Goal: Information Seeking & Learning: Find specific fact

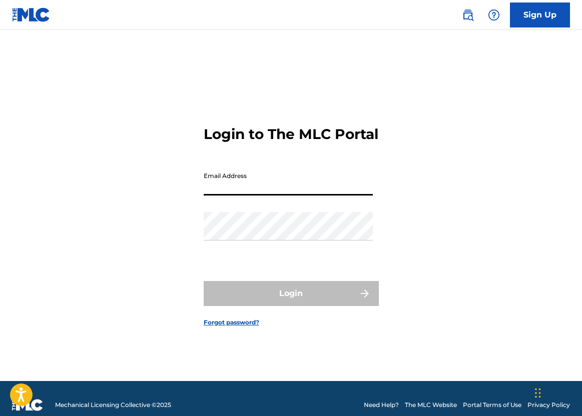
click at [325, 193] on input "Email Address" at bounding box center [288, 181] width 169 height 29
type input "[EMAIL_ADDRESS][DOMAIN_NAME]"
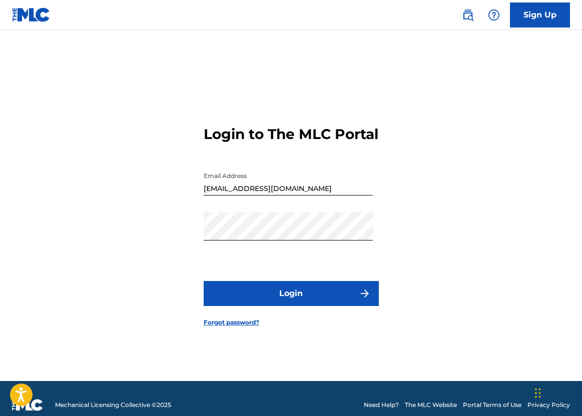
click at [310, 306] on button "Login" at bounding box center [291, 293] width 175 height 25
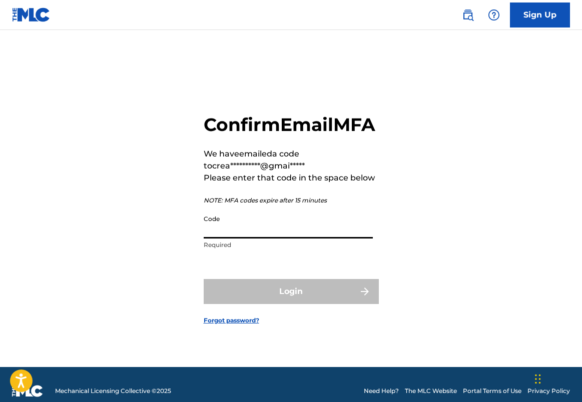
click at [263, 238] on input "Code" at bounding box center [288, 224] width 169 height 29
paste input "050016"
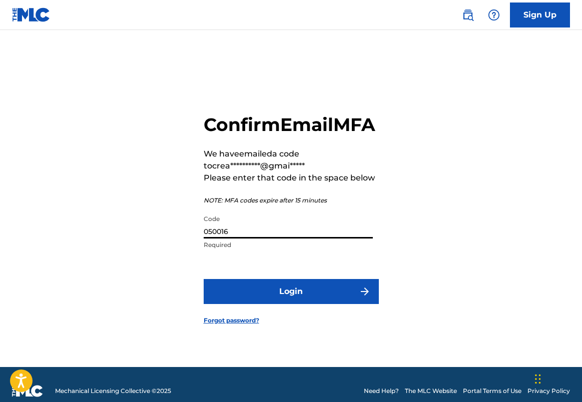
type input "050016"
click at [281, 297] on button "Login" at bounding box center [291, 291] width 175 height 25
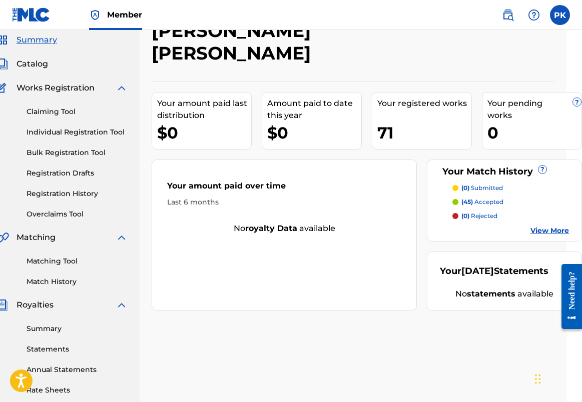
scroll to position [36, 16]
click at [58, 329] on link "Summary" at bounding box center [77, 329] width 101 height 11
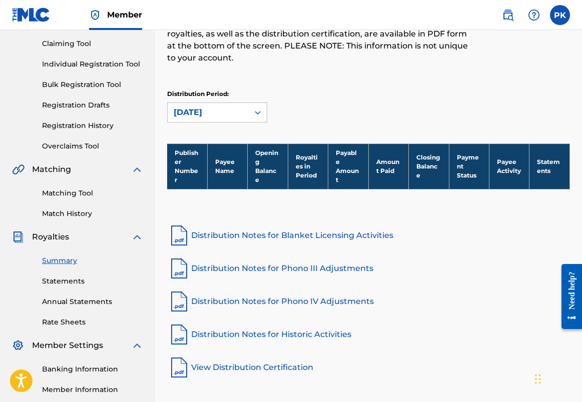
scroll to position [107, 0]
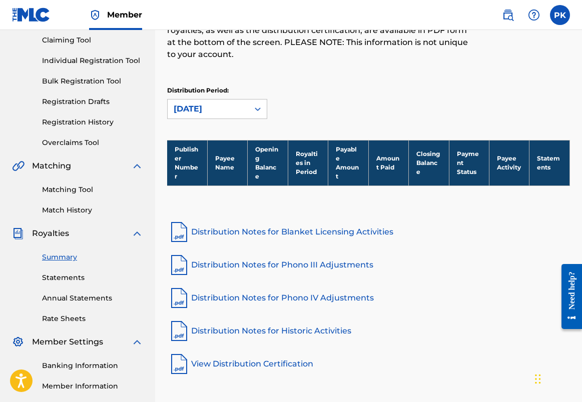
click at [77, 281] on link "Statements" at bounding box center [92, 278] width 101 height 11
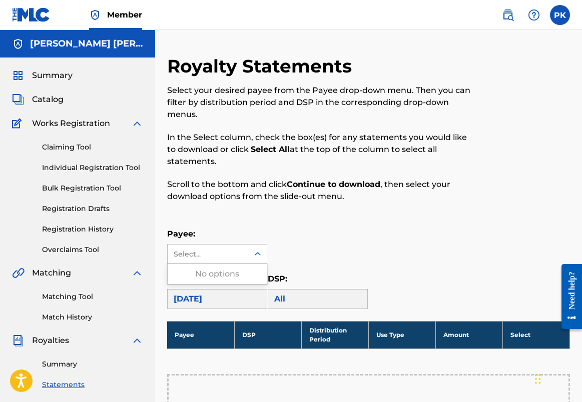
click at [239, 261] on div "Select..." at bounding box center [208, 254] width 81 height 19
click at [241, 237] on p "Payee:" at bounding box center [217, 234] width 100 height 12
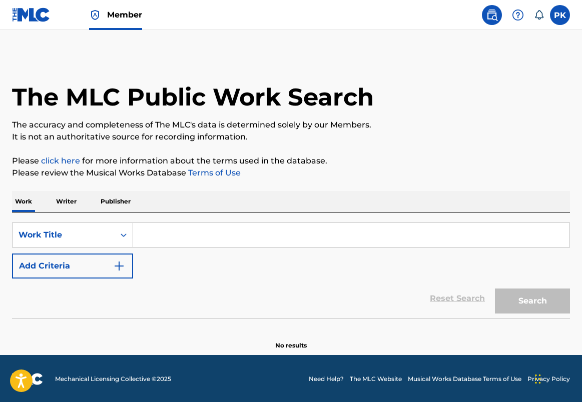
click at [70, 205] on p "Writer" at bounding box center [66, 201] width 27 height 21
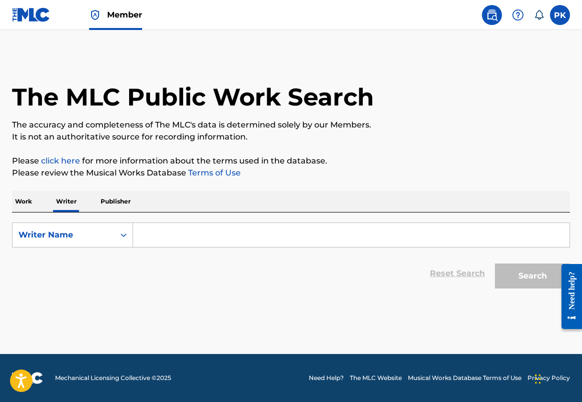
click at [164, 232] on input "Search Form" at bounding box center [351, 235] width 436 height 24
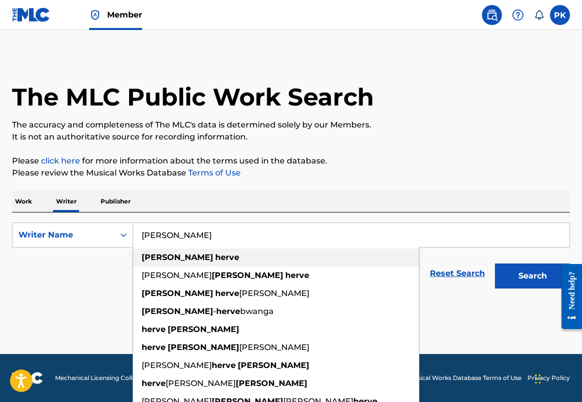
drag, startPoint x: 181, startPoint y: 252, endPoint x: 188, endPoint y: 274, distance: 22.9
click at [212, 274] on strong "[PERSON_NAME]" at bounding box center [248, 276] width 72 height 10
type input "[PERSON_NAME]"
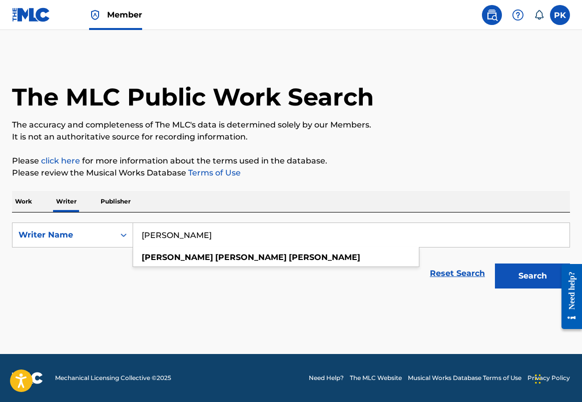
click at [532, 276] on button "Search" at bounding box center [532, 276] width 75 height 25
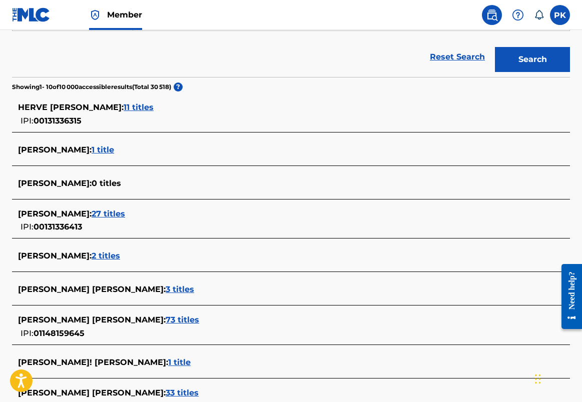
scroll to position [240, 0]
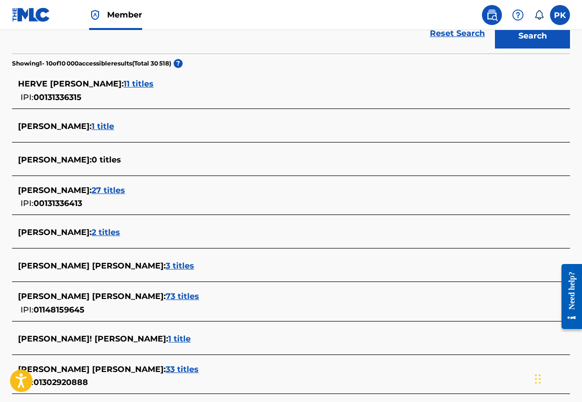
click at [87, 196] on div "[PERSON_NAME] : 27 titles" at bounding box center [278, 191] width 520 height 12
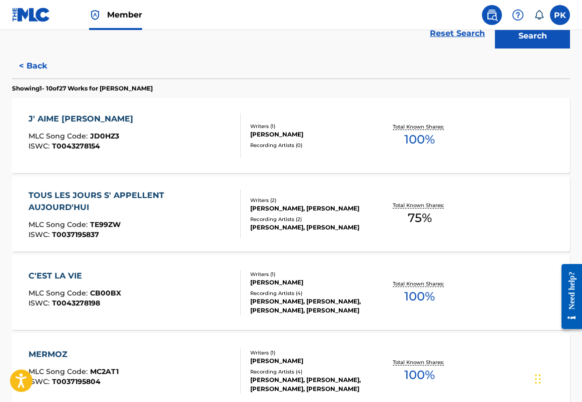
click at [36, 59] on button "< Back" at bounding box center [42, 66] width 60 height 25
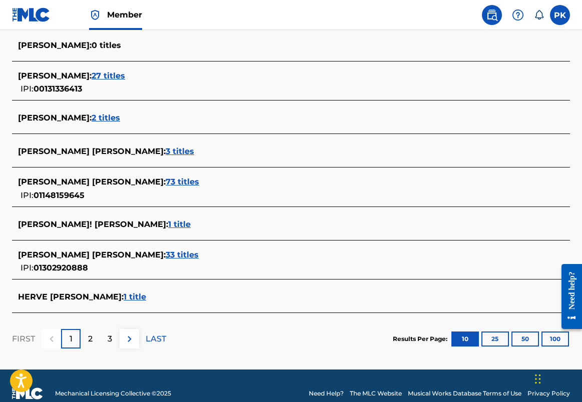
scroll to position [361, 0]
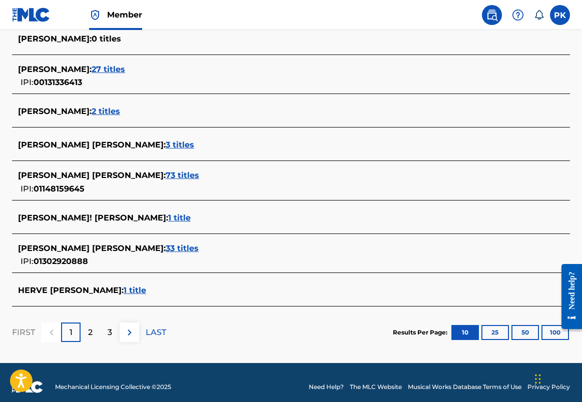
click at [166, 250] on span "33 titles" at bounding box center [182, 249] width 33 height 10
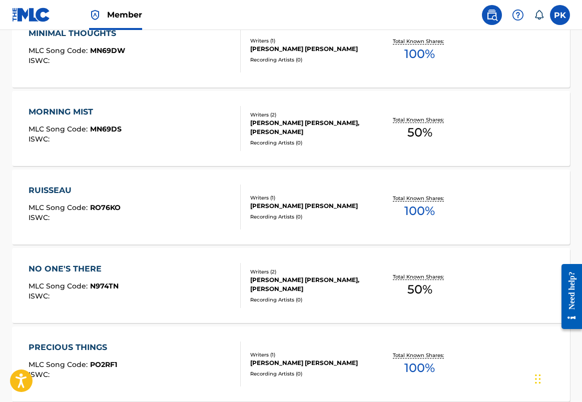
scroll to position [670, 0]
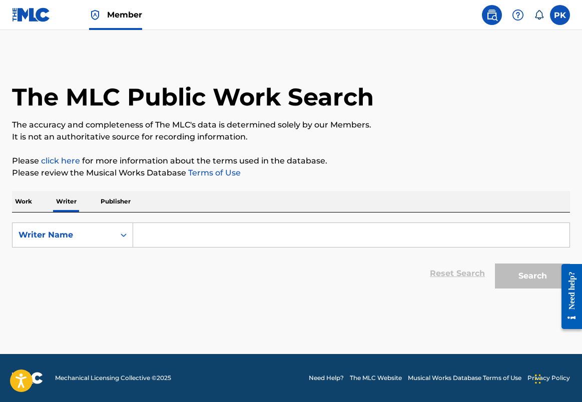
click at [167, 228] on input "Search Form" at bounding box center [351, 235] width 436 height 24
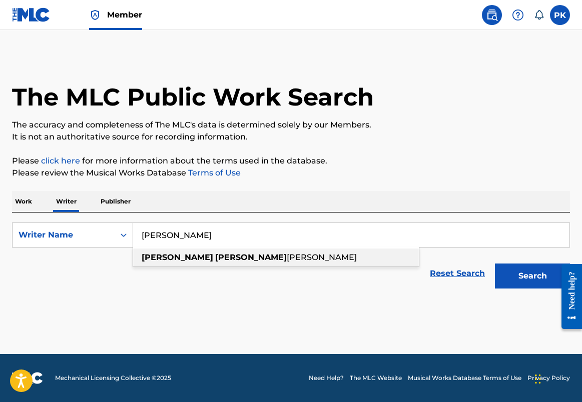
click at [170, 250] on div "paul hervé konate" at bounding box center [276, 258] width 286 height 18
type input "paul hervé konate"
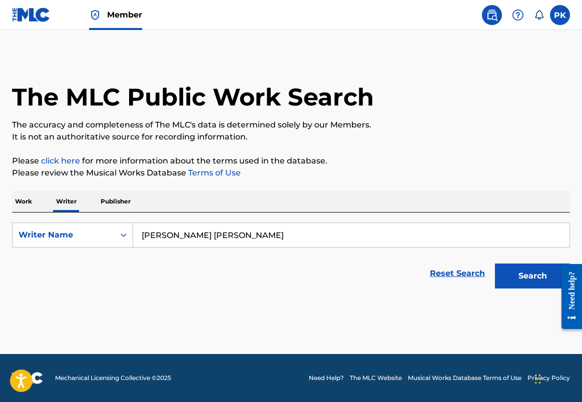
click at [532, 276] on button "Search" at bounding box center [532, 276] width 75 height 25
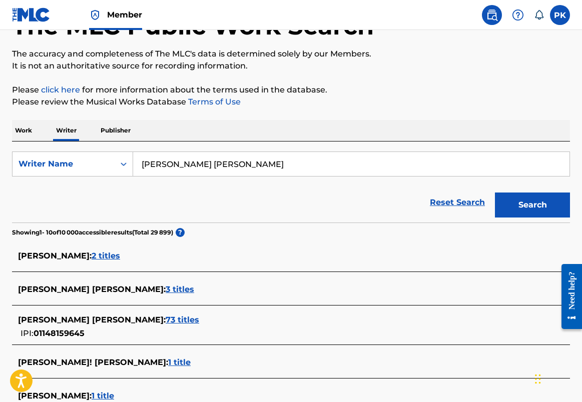
scroll to position [342, 0]
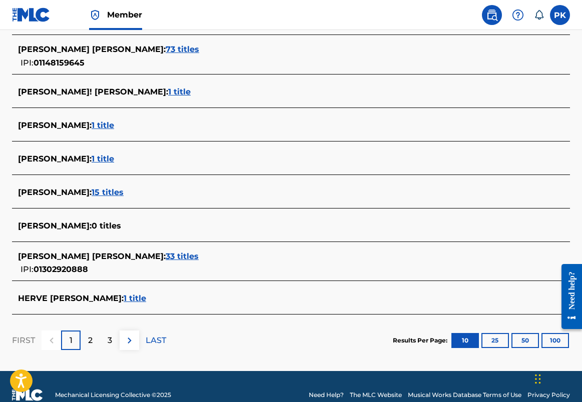
click at [168, 96] on span "1 title" at bounding box center [179, 92] width 23 height 10
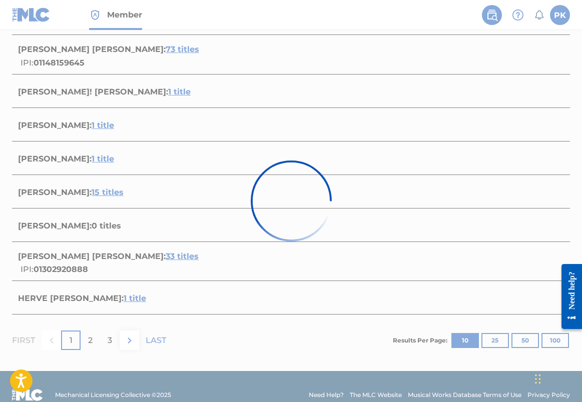
scroll to position [111, 0]
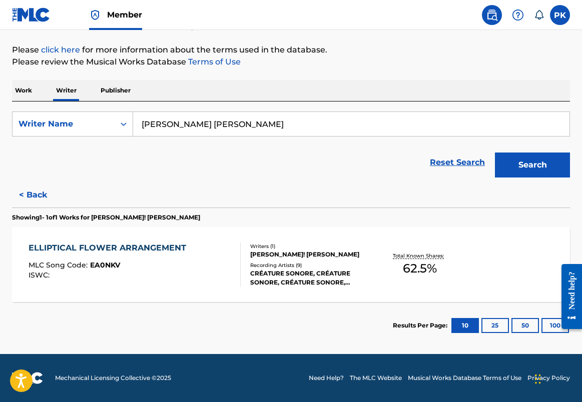
click at [477, 244] on div "ELLIPTICAL FLOWER ARRANGEMENT MLC Song Code : EA0NKV ISWC : Writers ( 1 ) PAUL-…" at bounding box center [291, 264] width 558 height 75
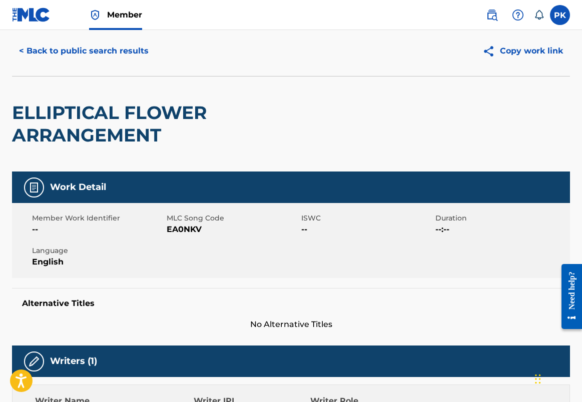
scroll to position [16, 0]
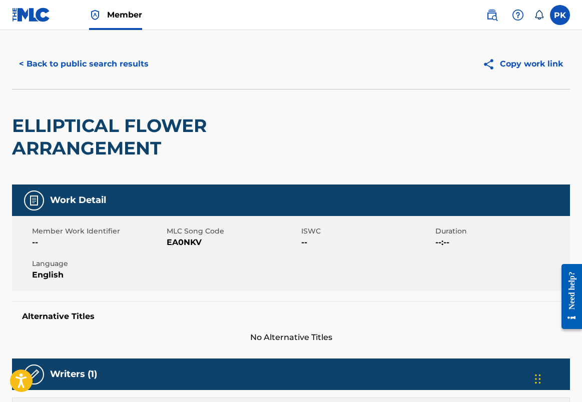
click at [53, 56] on button "< Back to public search results" at bounding box center [84, 64] width 144 height 25
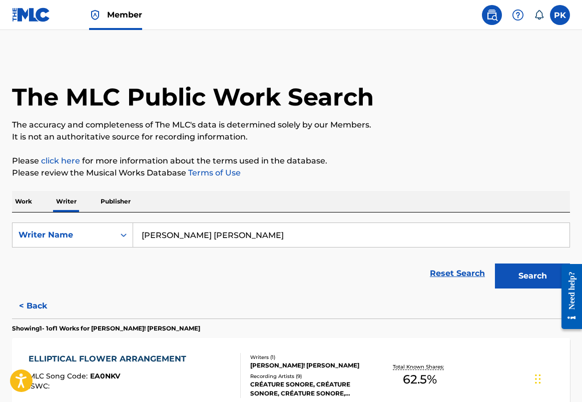
click at [38, 307] on button "< Back" at bounding box center [42, 306] width 60 height 25
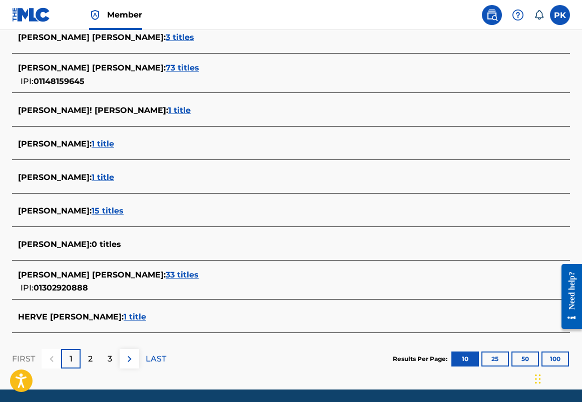
scroll to position [319, 0]
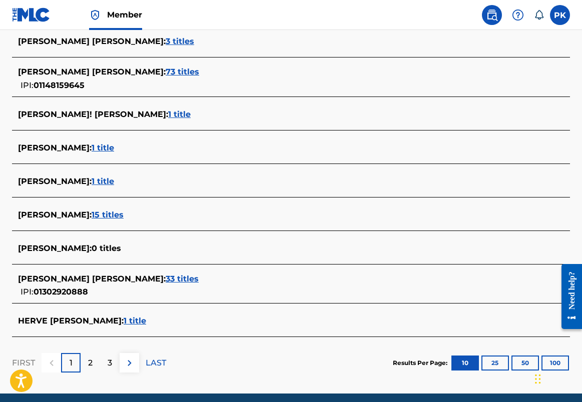
click at [166, 70] on span "73 titles" at bounding box center [183, 72] width 34 height 10
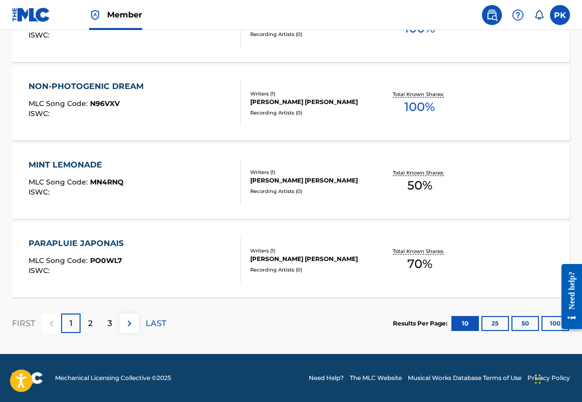
scroll to position [822, 0]
click at [548, 322] on button "100" at bounding box center [555, 323] width 28 height 15
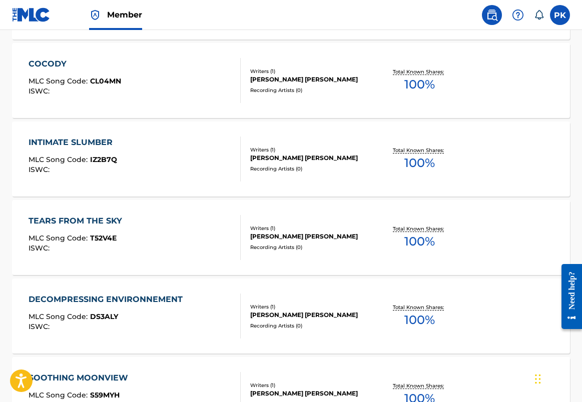
scroll to position [3358, 0]
